Goal: Information Seeking & Learning: Check status

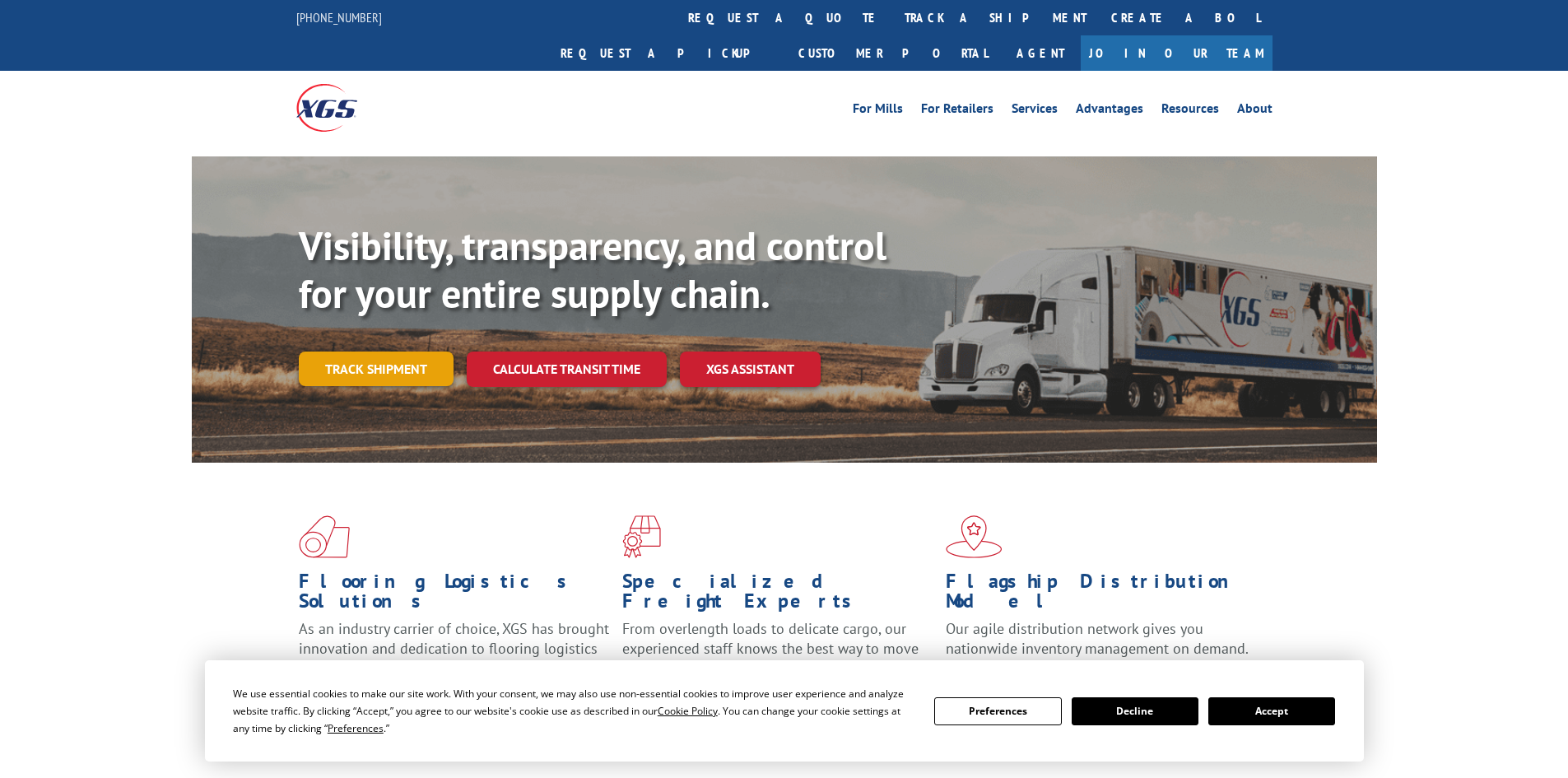
click at [398, 351] on link "Track shipment" at bounding box center [376, 368] width 155 height 35
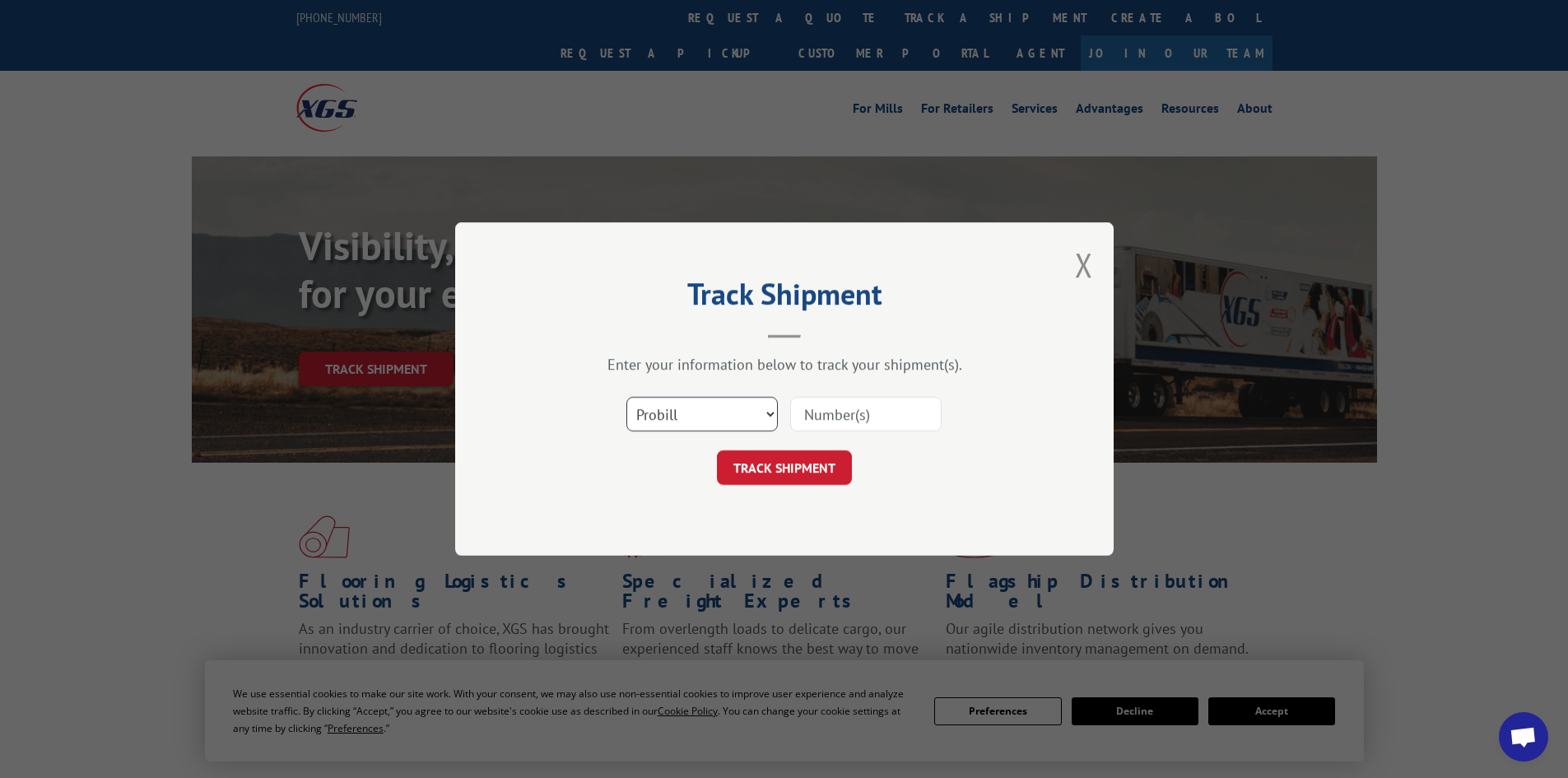
click at [688, 411] on select "Select category... Probill BOL PO" at bounding box center [701, 414] width 151 height 35
select select "po"
click at [626, 397] on select "Select category... Probill BOL PO" at bounding box center [701, 414] width 151 height 35
click at [836, 412] on input at bounding box center [866, 414] width 151 height 35
type input "98513487"
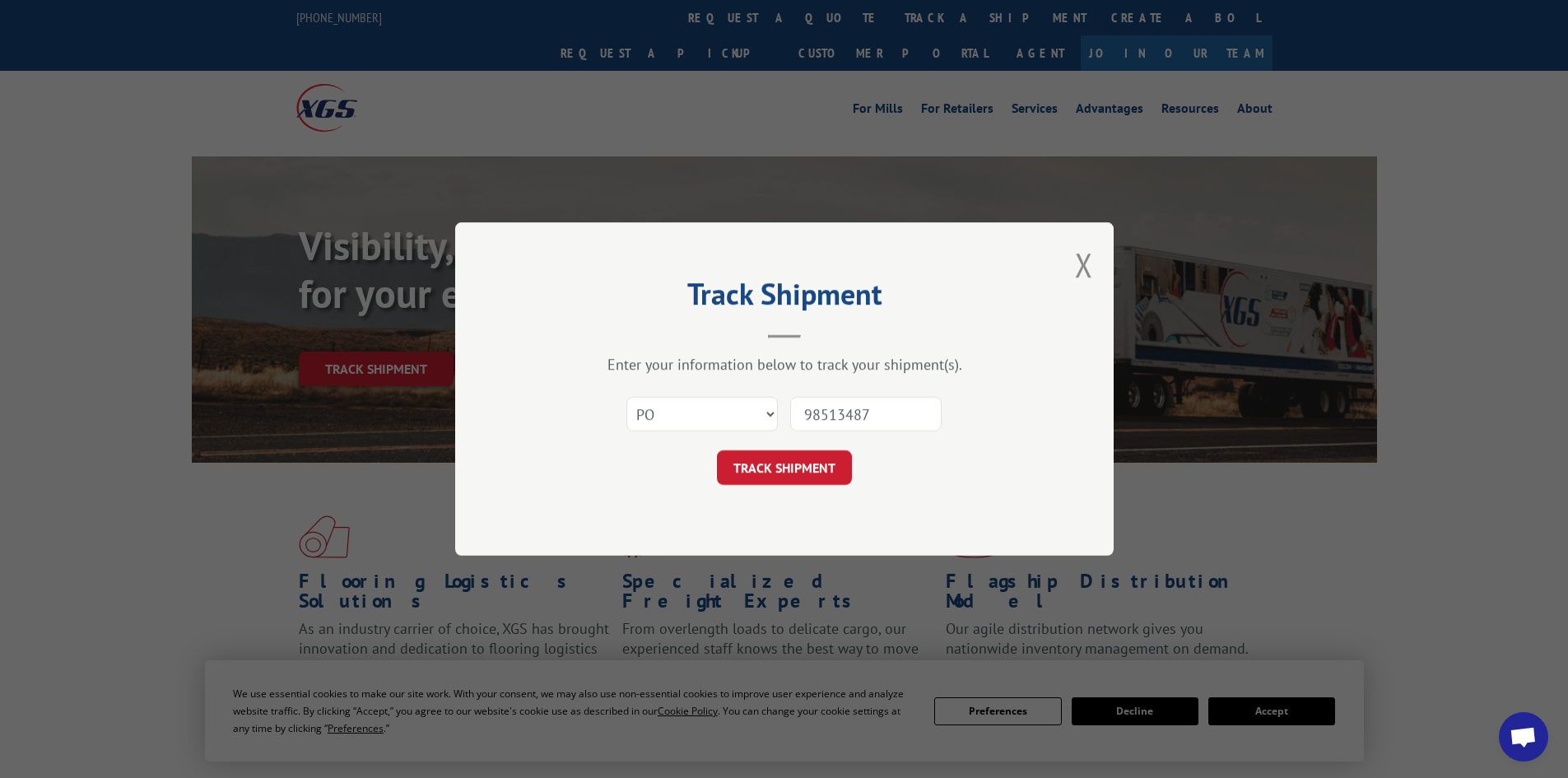
click at [717, 450] on button "TRACK SHIPMENT" at bounding box center [784, 468] width 135 height 35
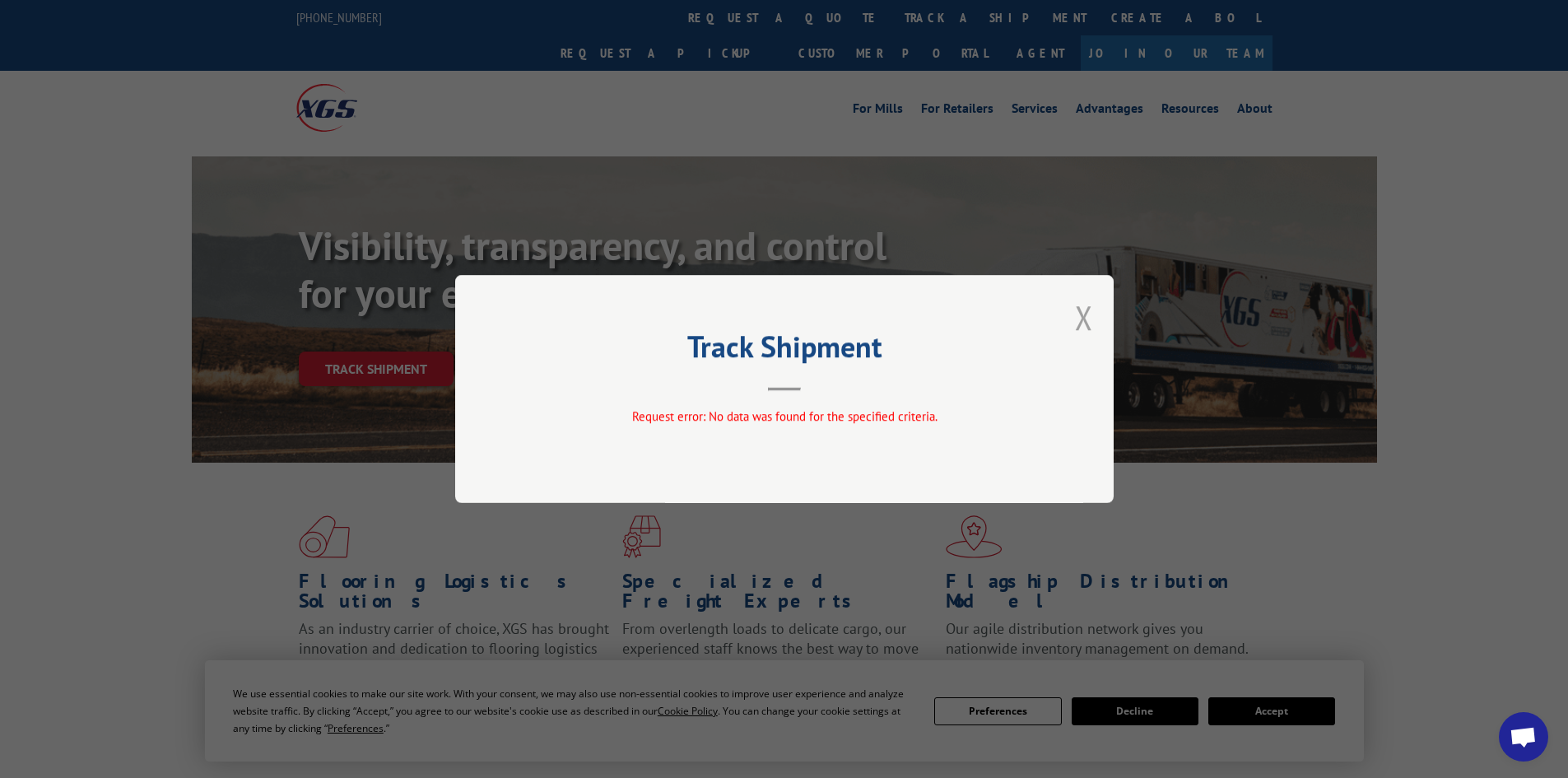
click at [1078, 322] on button "Close modal" at bounding box center [1084, 317] width 18 height 43
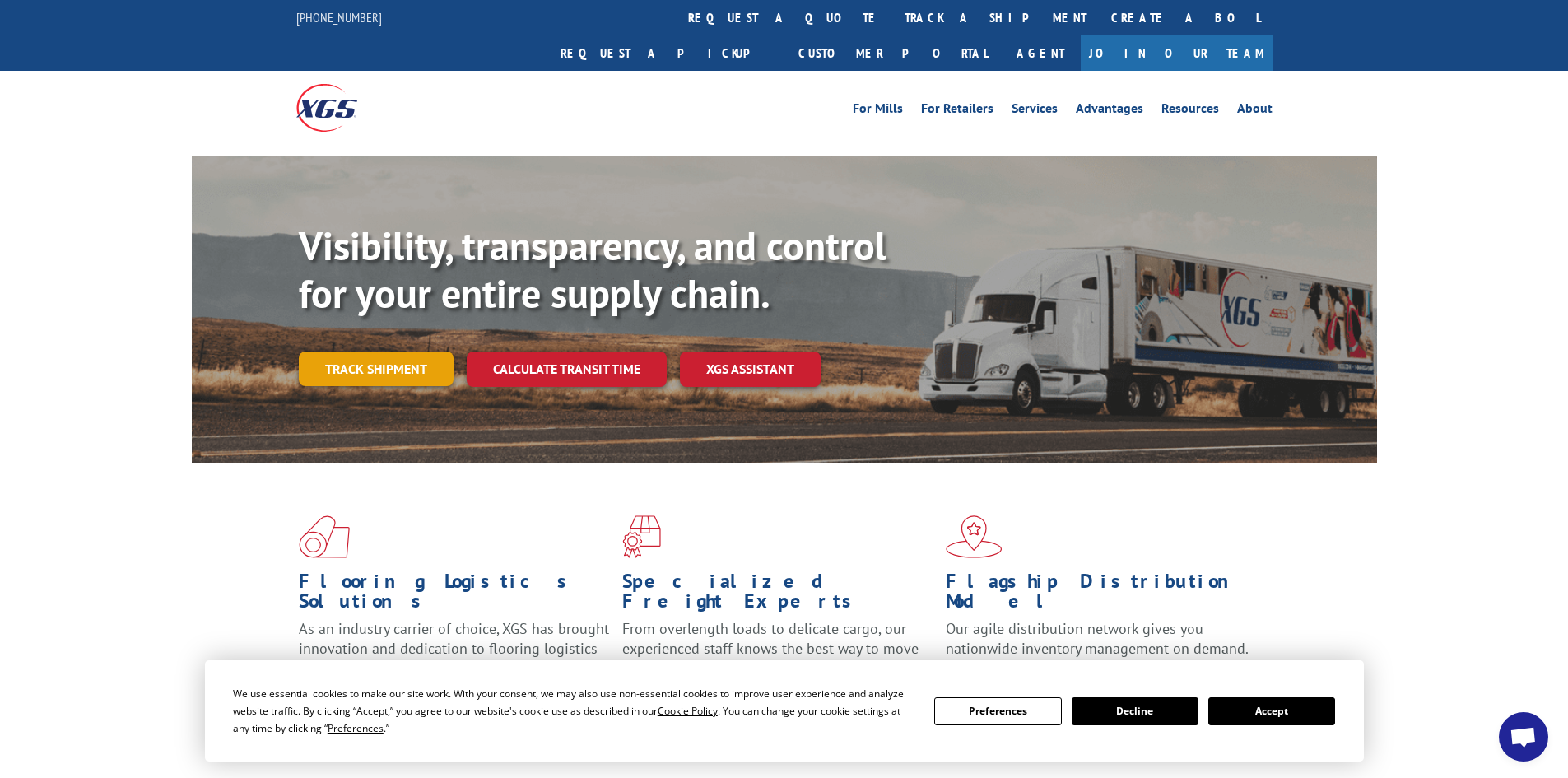
click at [376, 351] on link "Track shipment" at bounding box center [376, 368] width 155 height 35
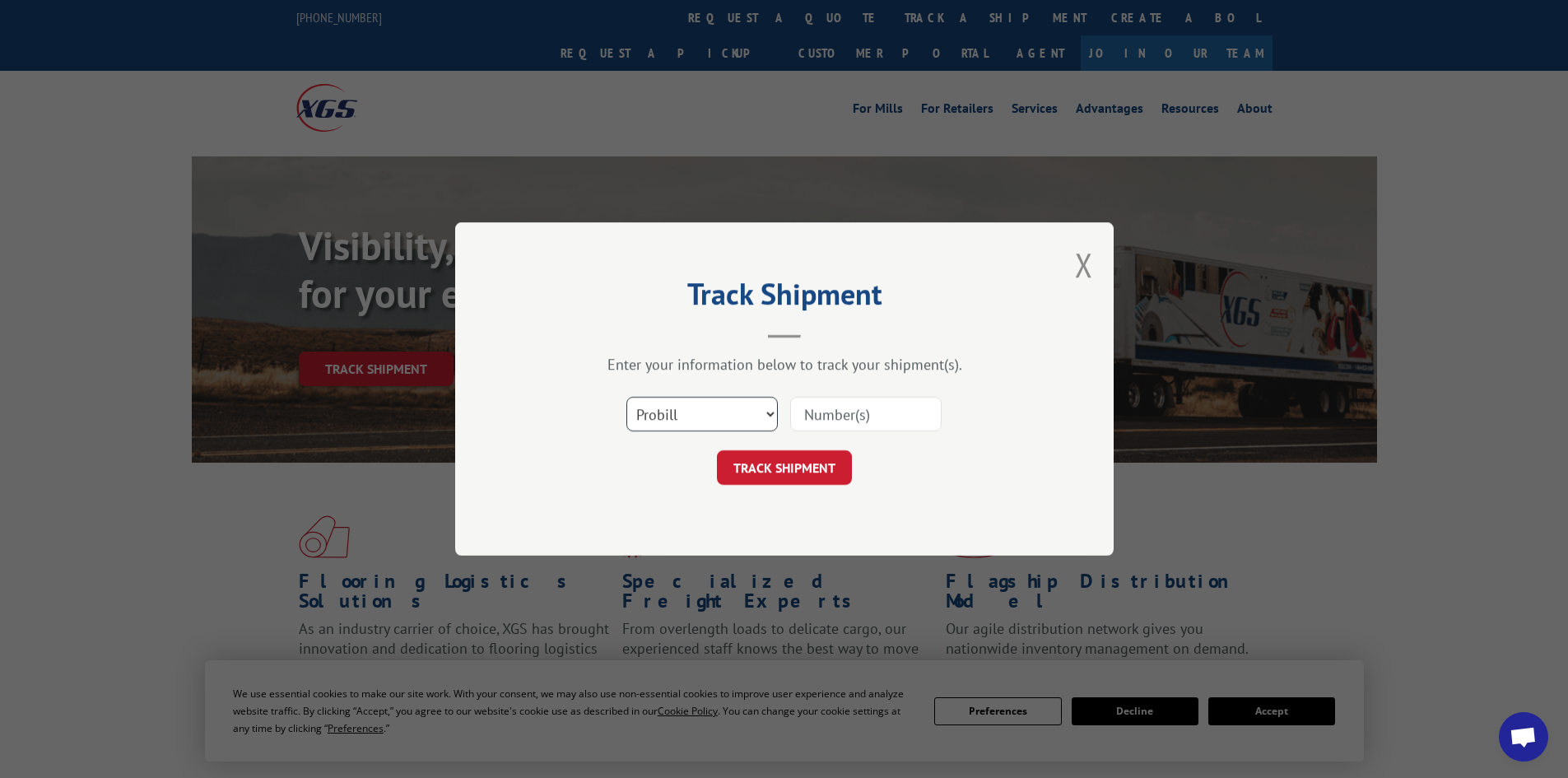
click at [640, 406] on select "Select category... Probill BOL PO" at bounding box center [701, 414] width 151 height 35
select select "po"
click at [626, 397] on select "Select category... Probill BOL PO" at bounding box center [701, 414] width 151 height 35
click at [878, 414] on input at bounding box center [866, 414] width 151 height 35
type input "98513498"
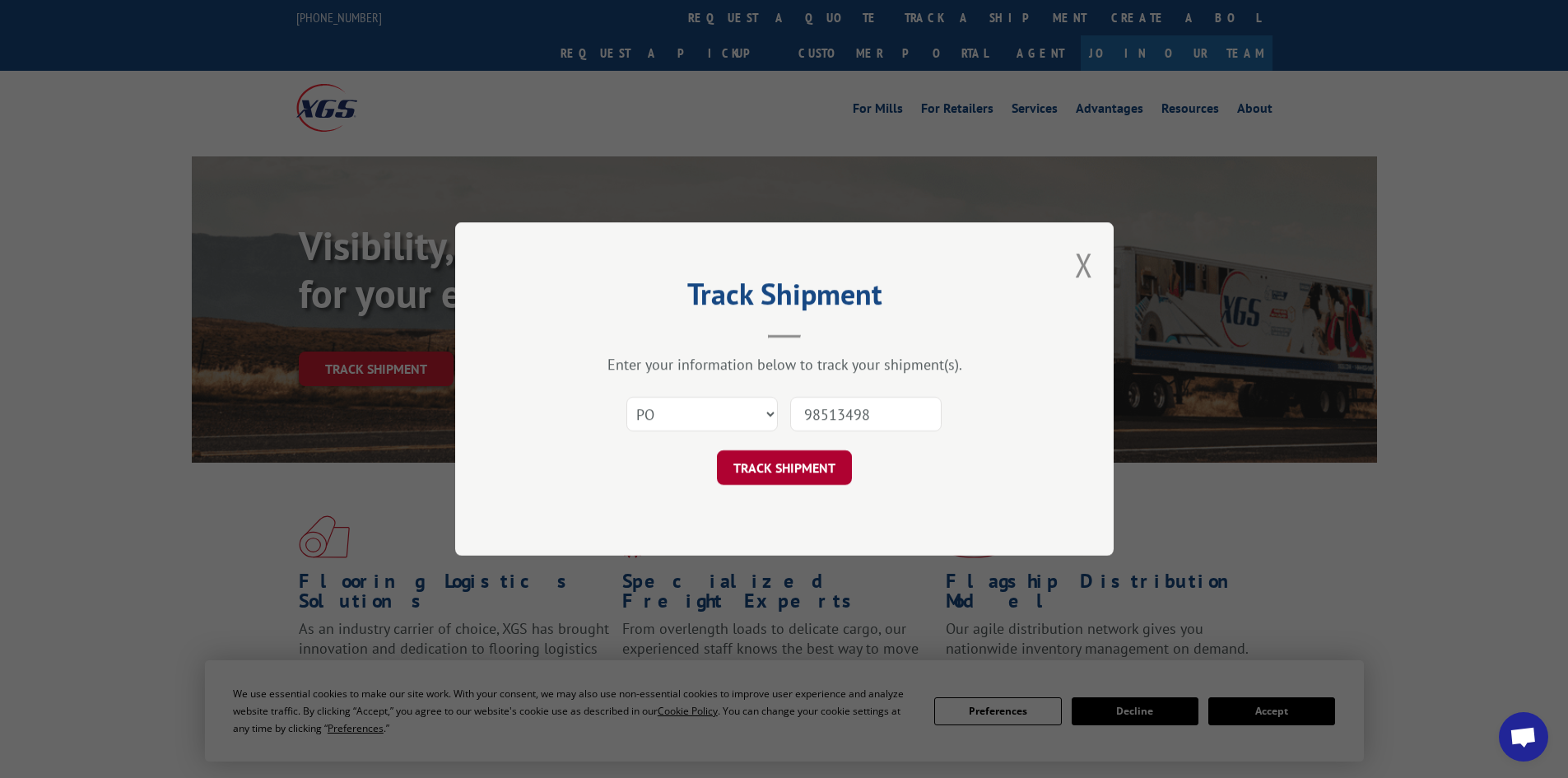
click at [765, 469] on button "TRACK SHIPMENT" at bounding box center [784, 468] width 135 height 35
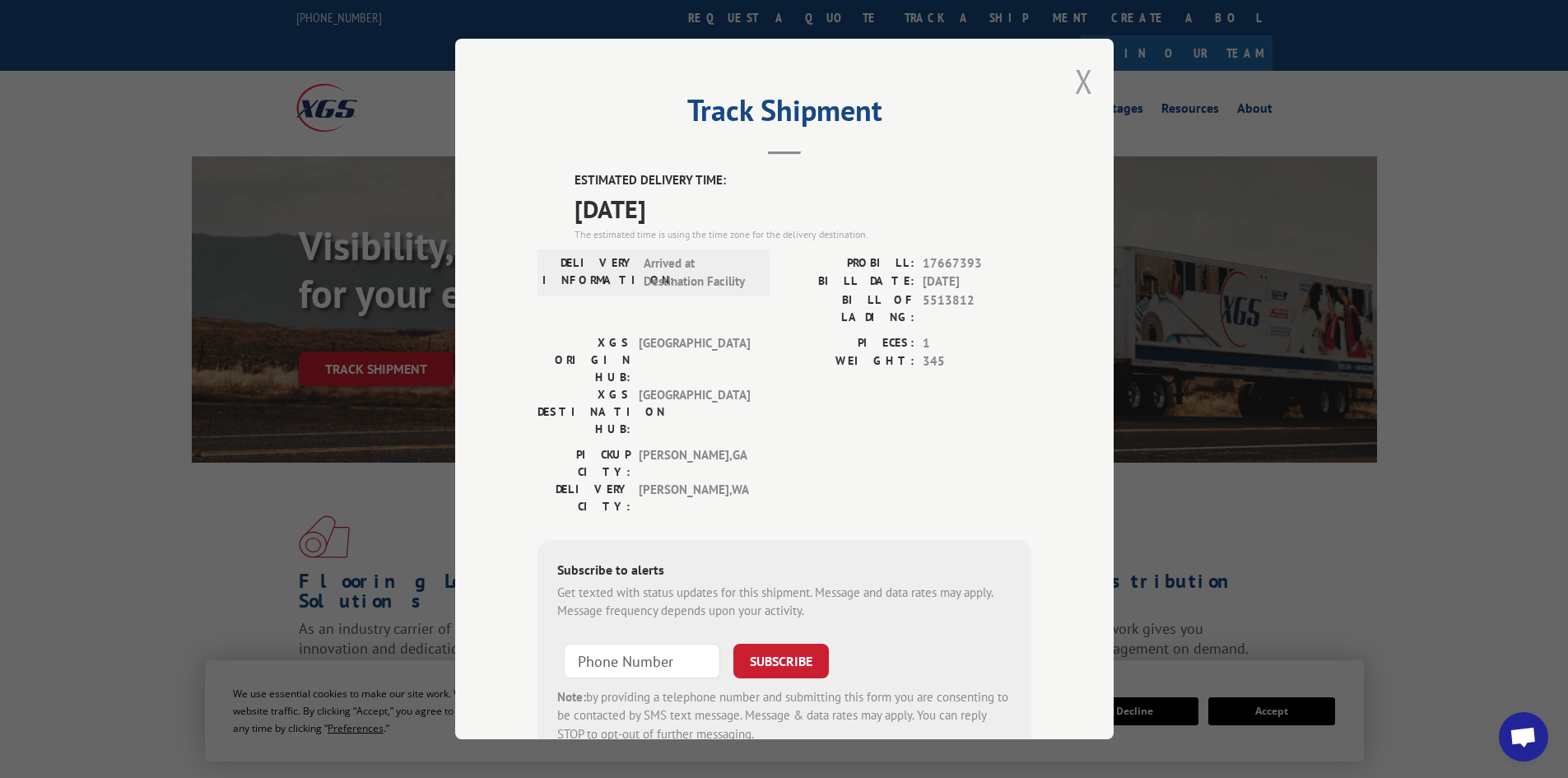
click at [1085, 80] on button "Close modal" at bounding box center [1084, 81] width 18 height 43
